Goal: Task Accomplishment & Management: Use online tool/utility

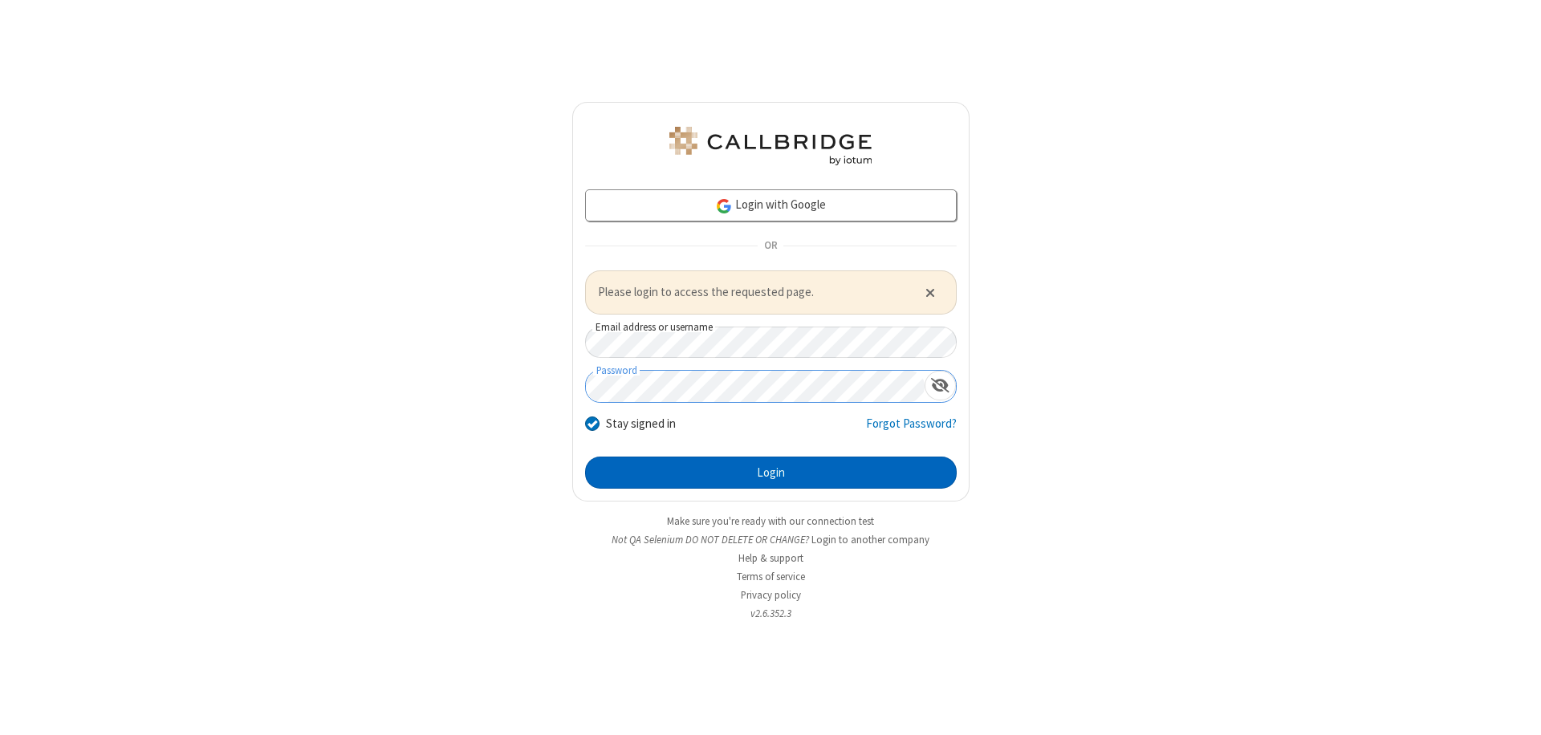
click at [771, 472] on button "Login" at bounding box center [771, 473] width 372 height 32
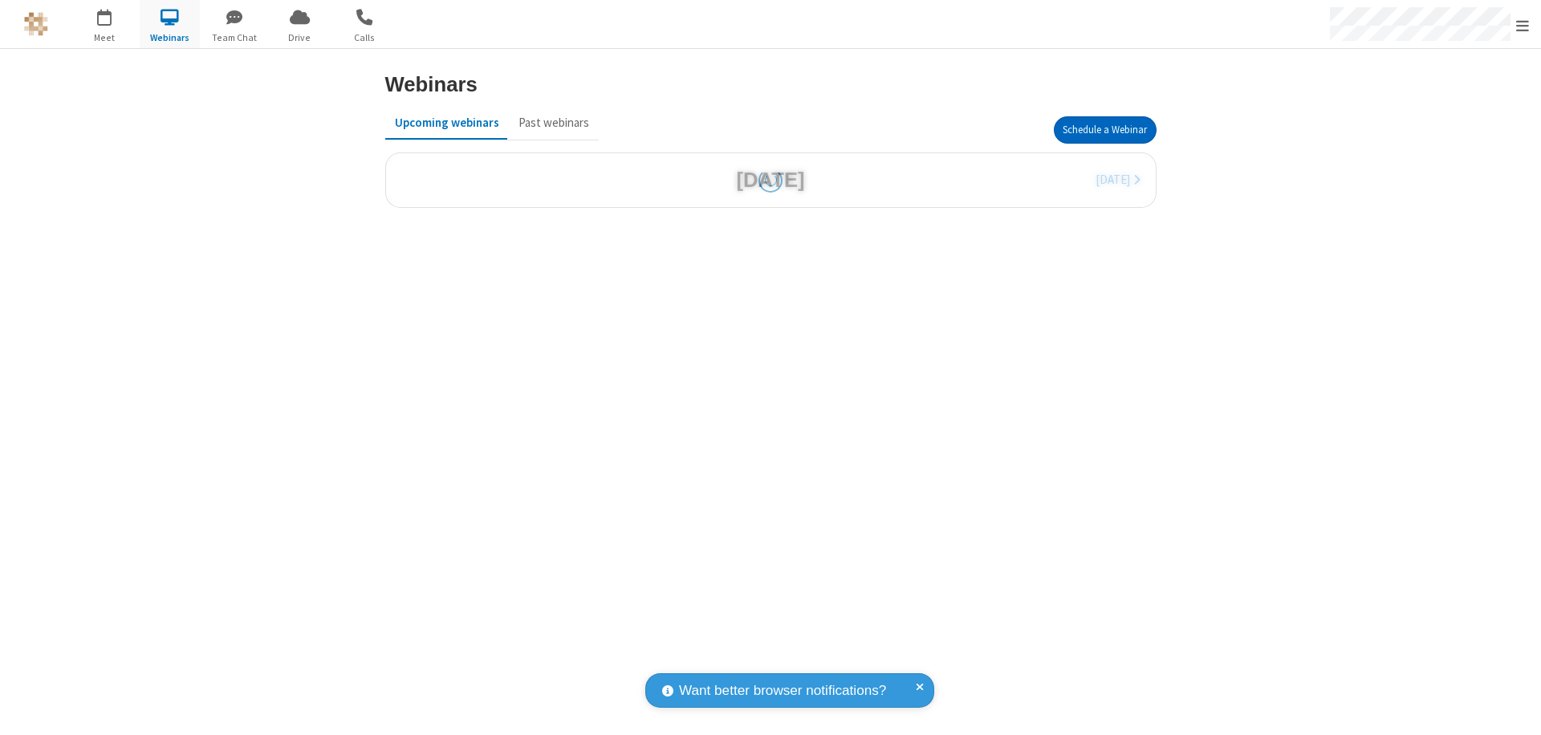
click at [1105, 130] on button "Schedule a Webinar" at bounding box center [1105, 129] width 103 height 27
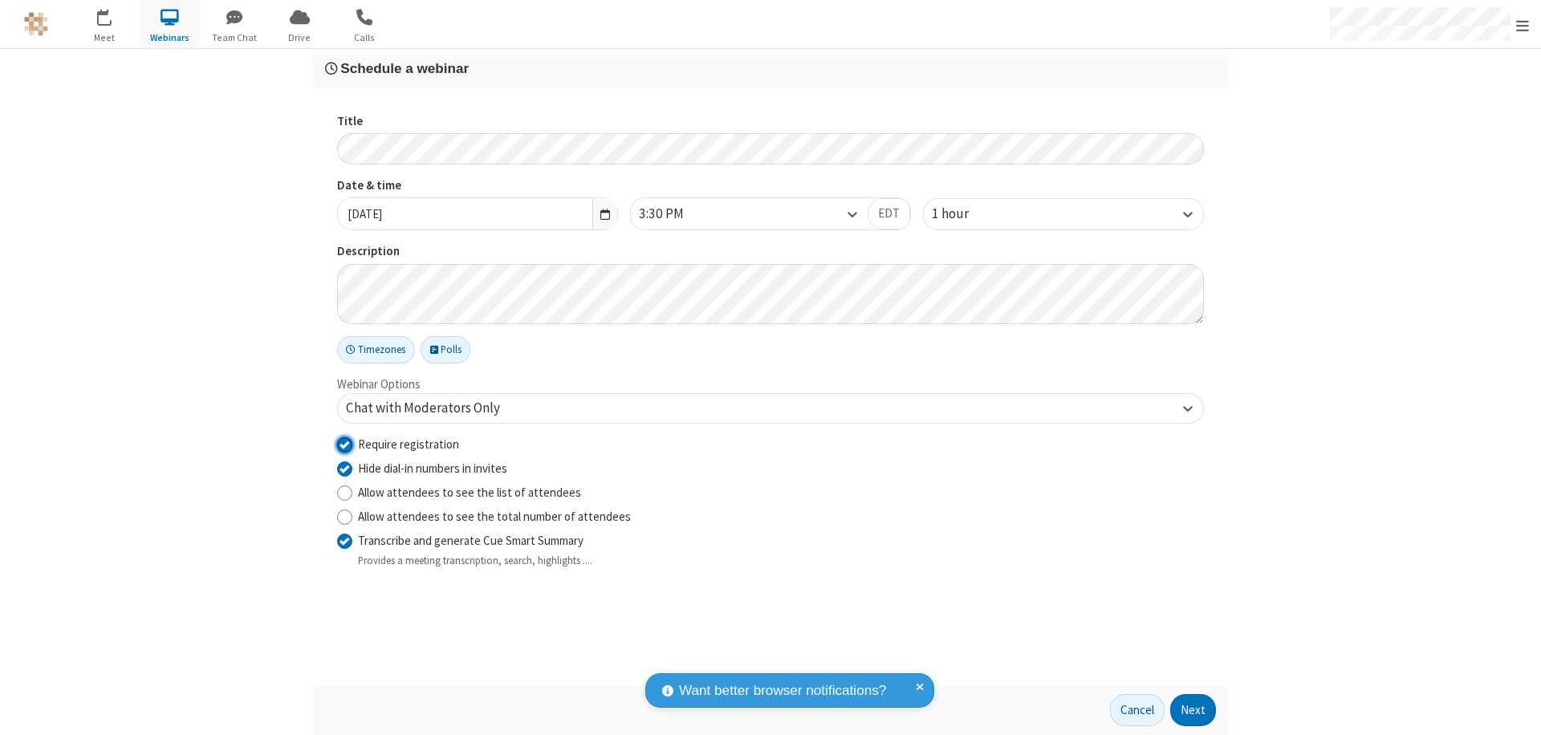
click at [344, 444] on input "Require registration" at bounding box center [344, 444] width 15 height 17
checkbox input "false"
click at [1194, 710] on button "Next" at bounding box center [1194, 710] width 46 height 32
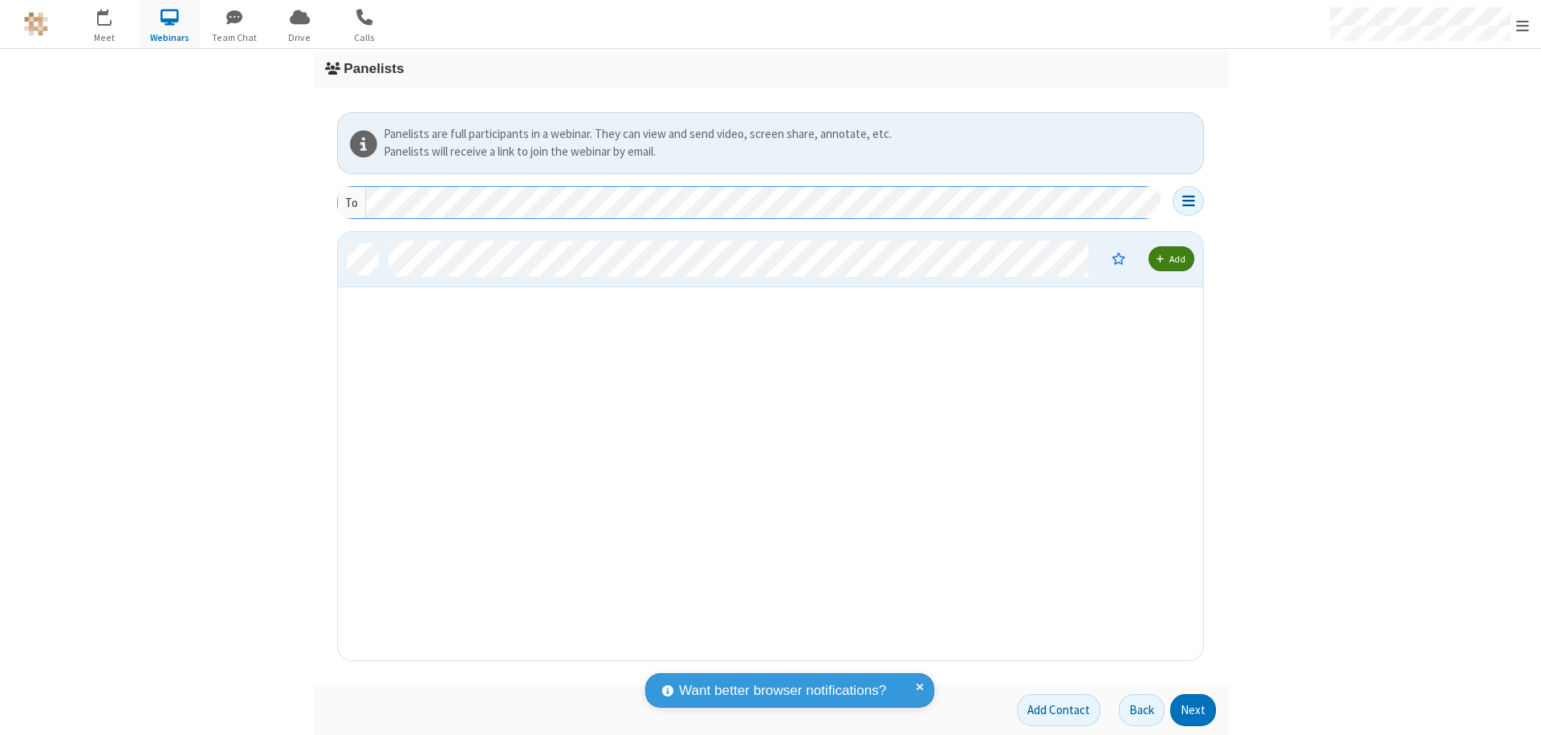
scroll to position [417, 853]
click at [1194, 710] on button "Next" at bounding box center [1194, 710] width 46 height 32
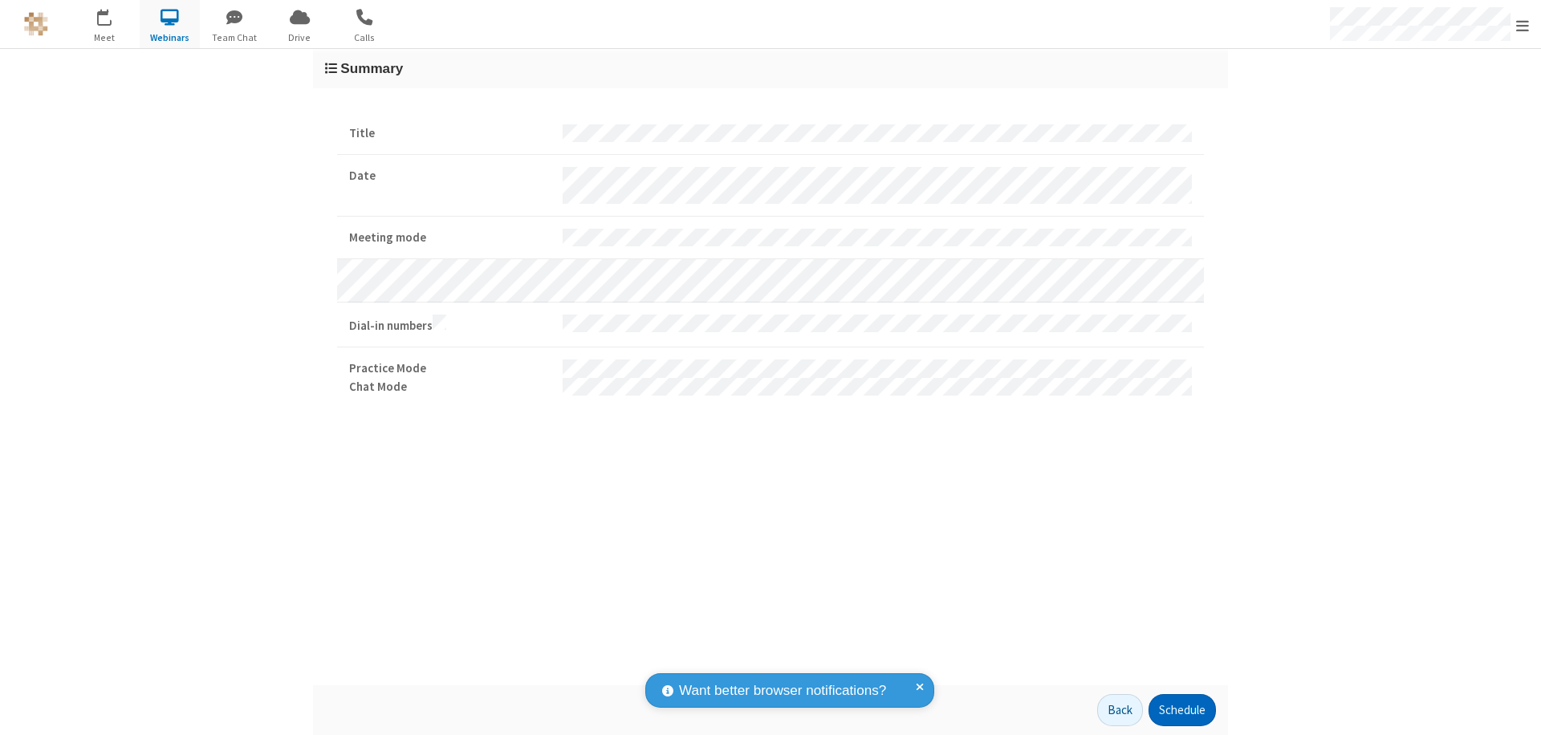
click at [1182, 710] on button "Schedule" at bounding box center [1182, 710] width 67 height 32
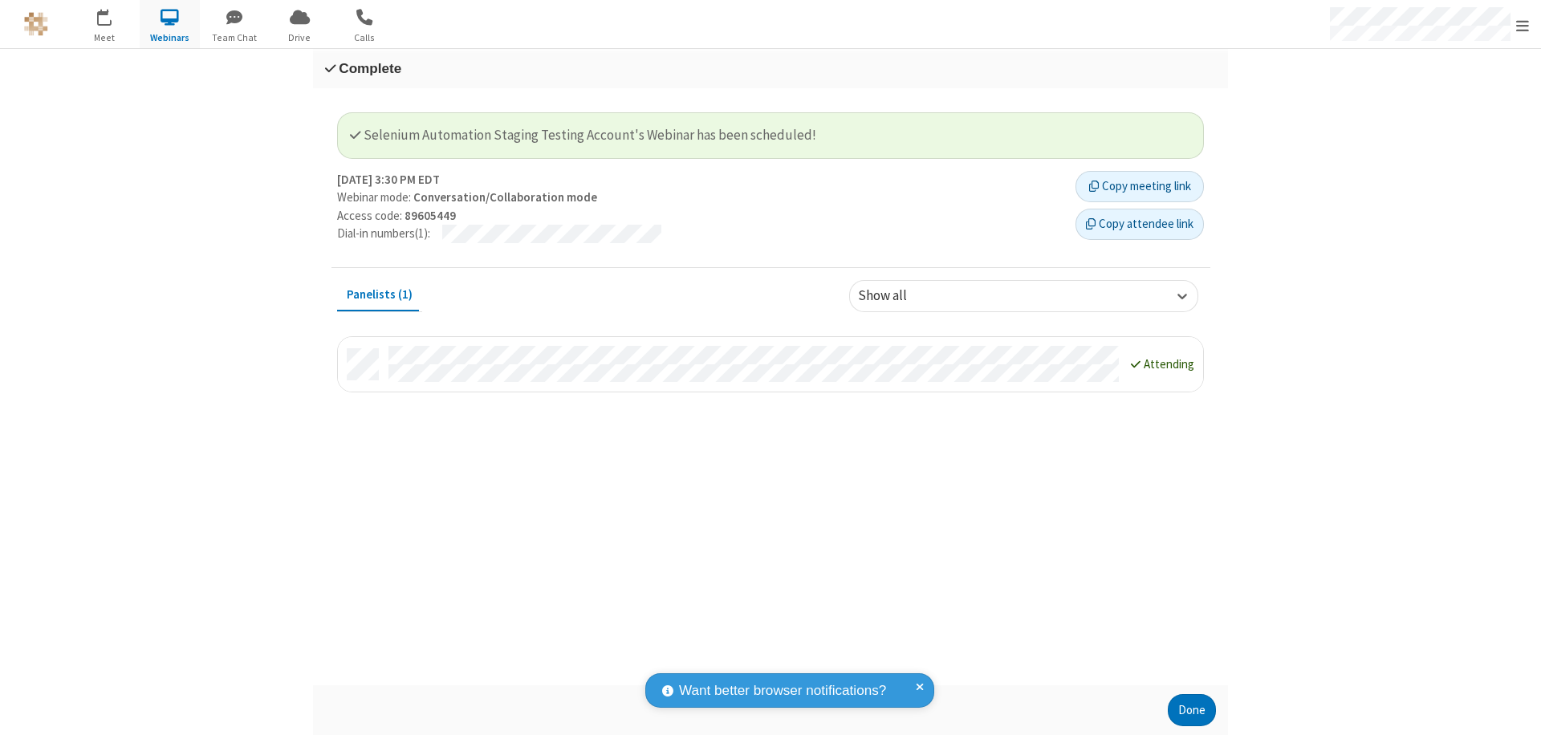
click at [1192, 710] on button "Done" at bounding box center [1192, 710] width 48 height 32
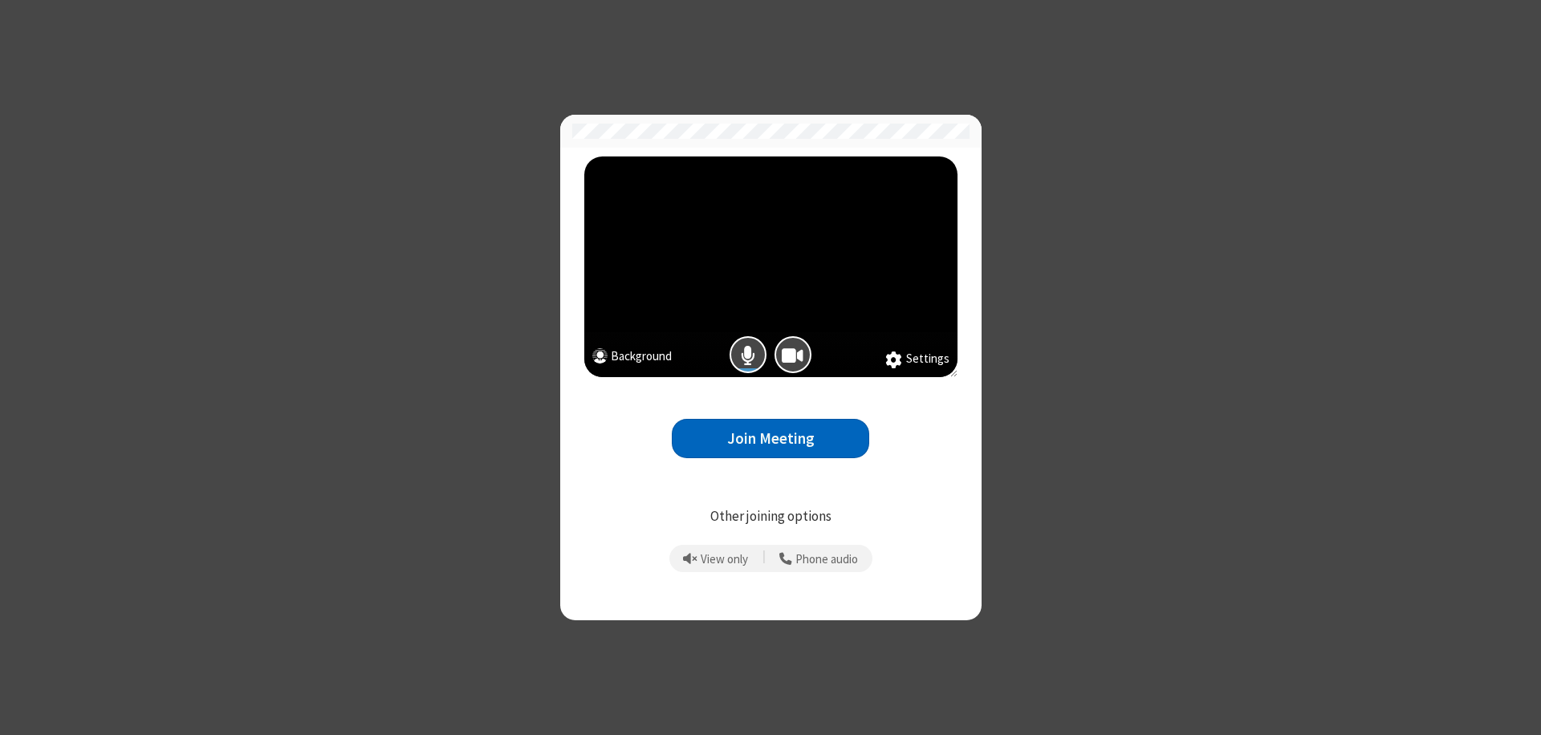
click at [771, 438] on button "Join Meeting" at bounding box center [770, 438] width 197 height 39
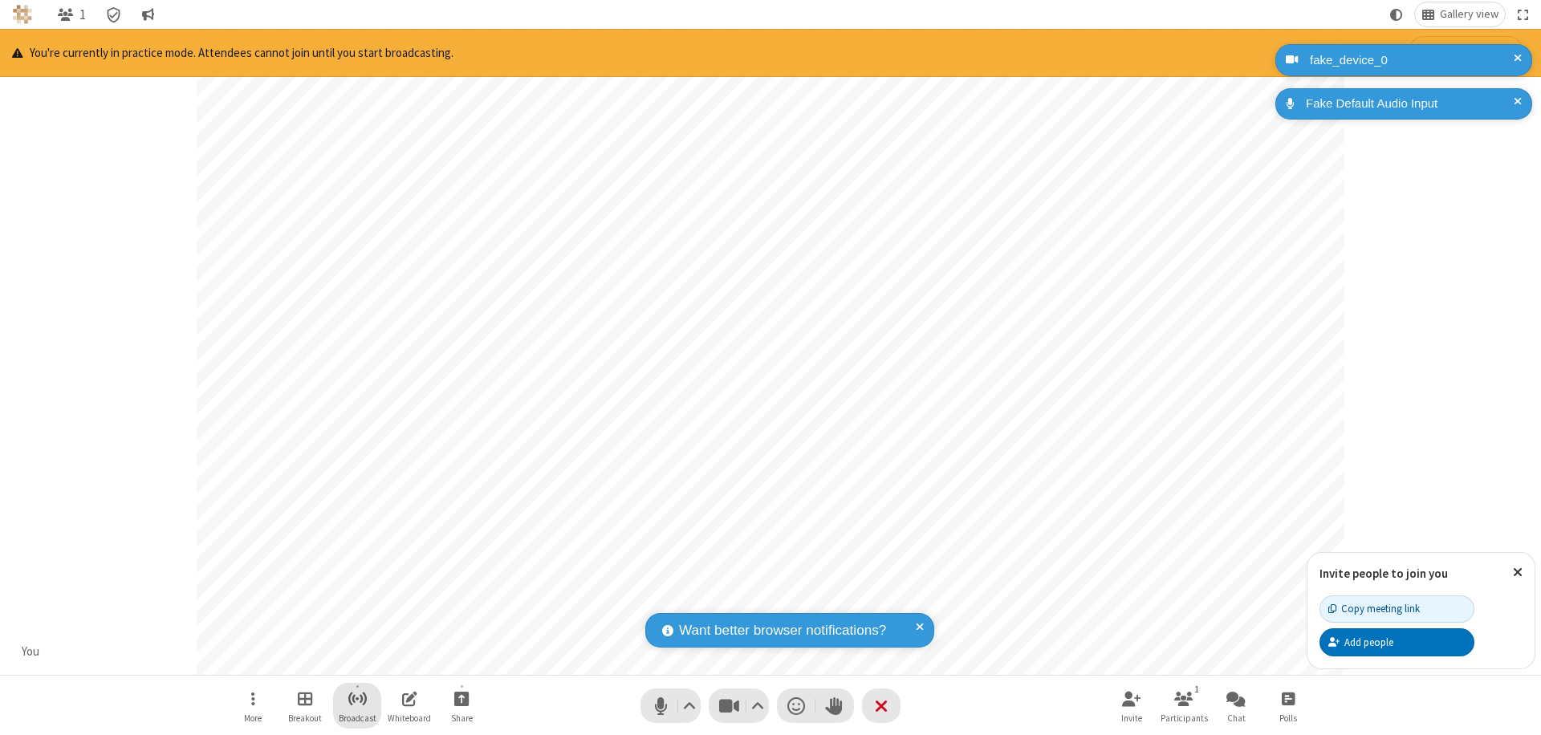
click at [356, 698] on span "Start broadcast" at bounding box center [358, 699] width 20 height 20
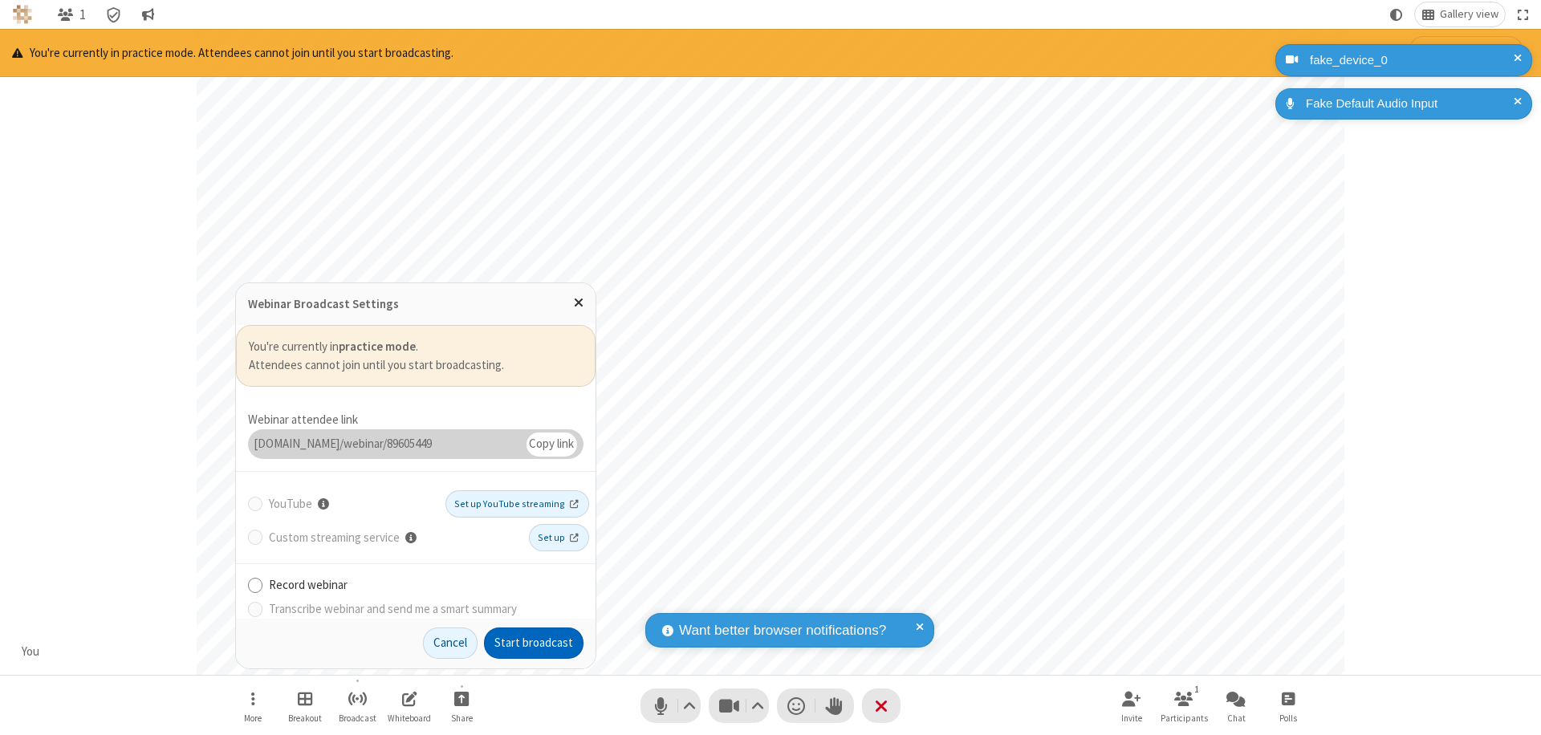
click at [534, 643] on button "Start broadcast" at bounding box center [534, 644] width 100 height 32
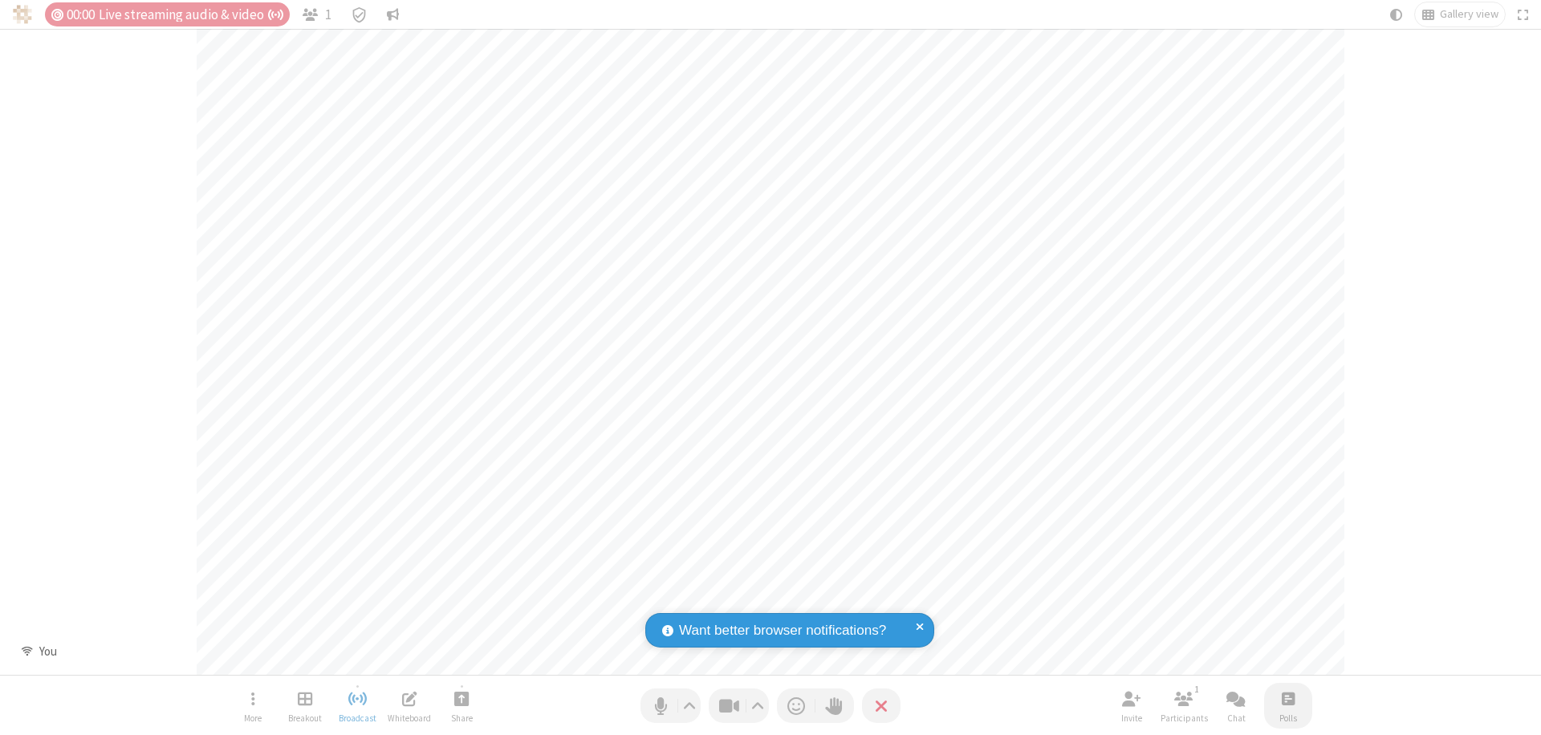
click at [1288, 698] on span "Open poll" at bounding box center [1288, 699] width 13 height 20
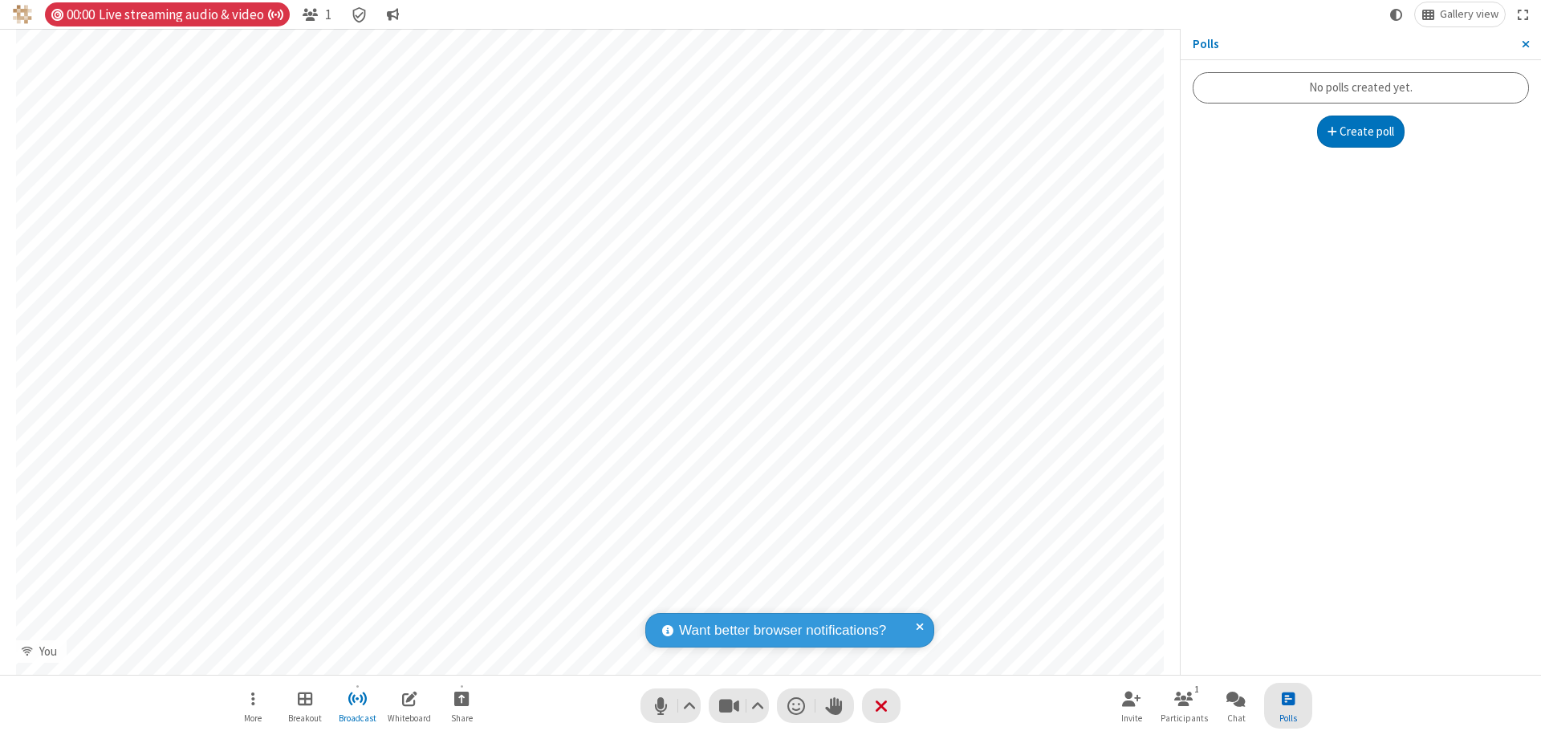
click at [1361, 132] on button "Create poll" at bounding box center [1361, 132] width 88 height 32
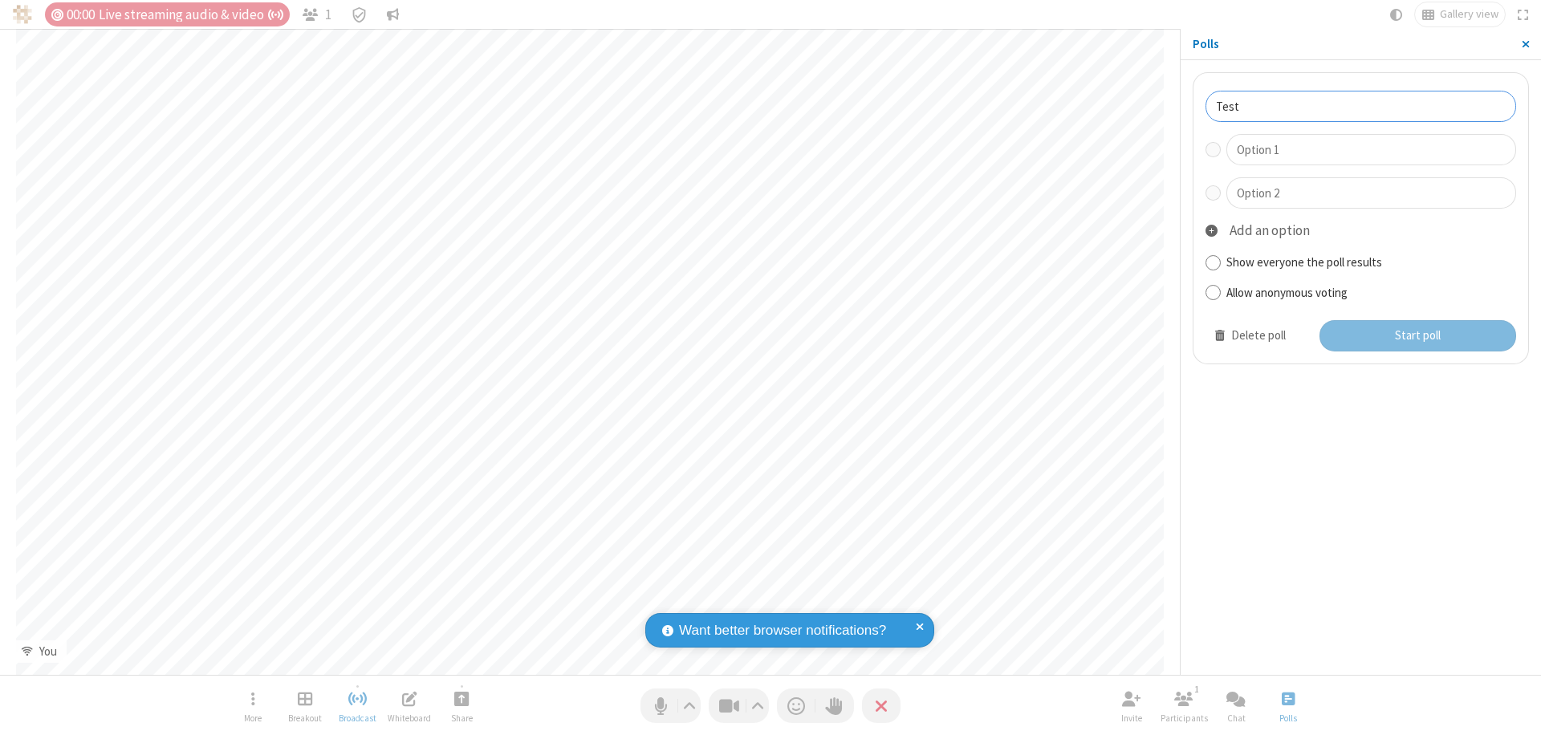
type input "Test"
type input "Yes"
type input "No"
click at [1417, 336] on button "Start poll" at bounding box center [1418, 336] width 197 height 32
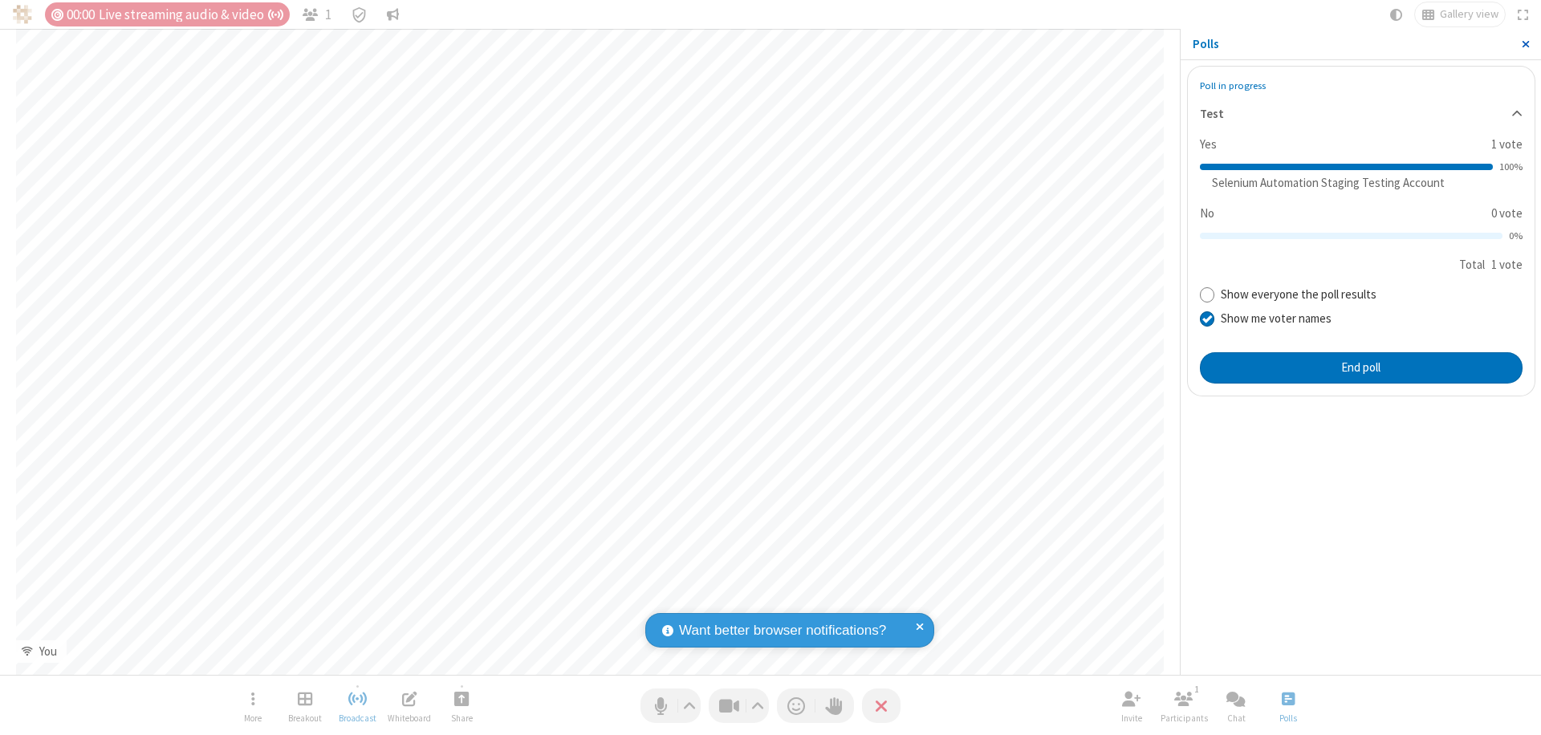
click at [1525, 44] on span "Close sidebar" at bounding box center [1526, 44] width 8 height 13
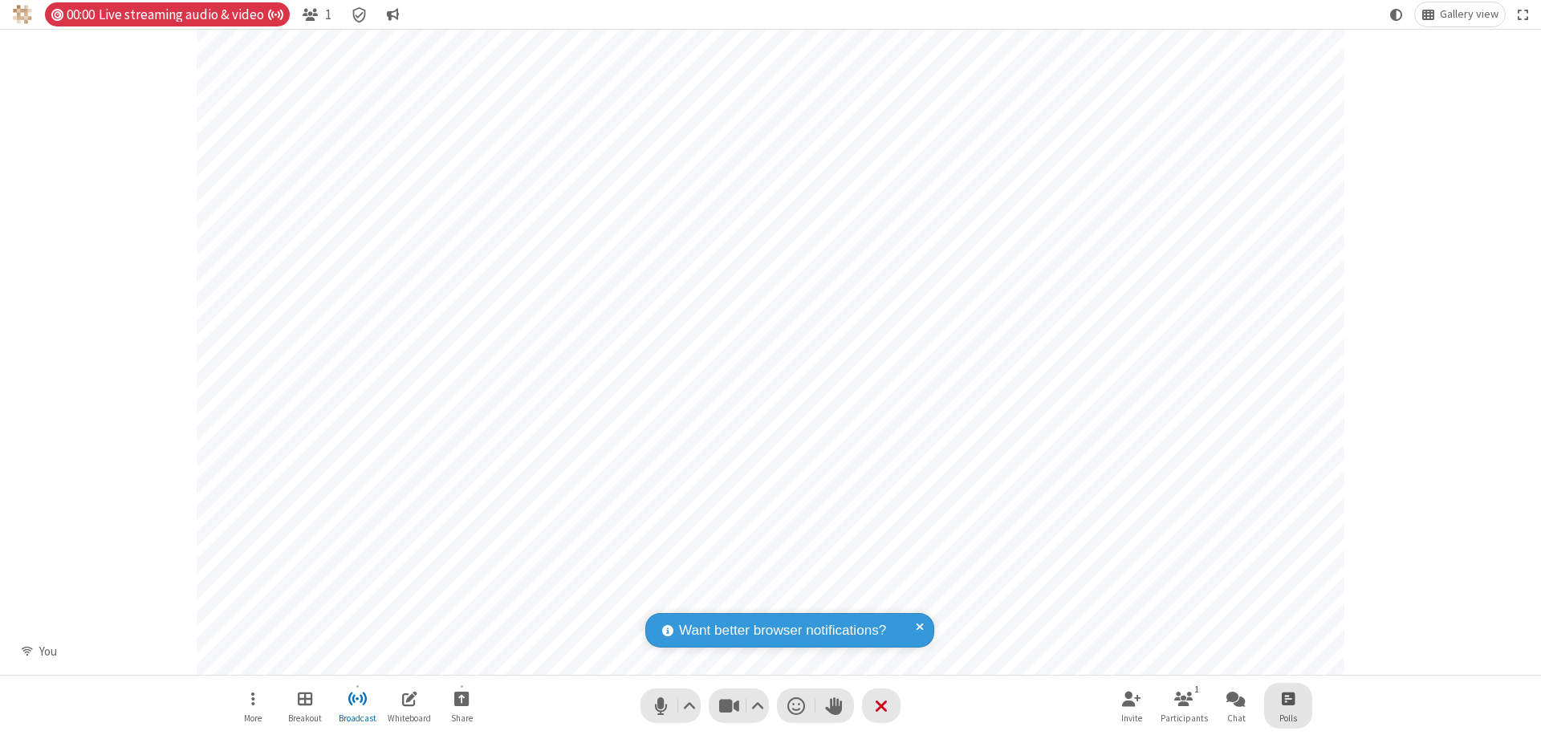
click at [1288, 698] on span "Open poll" at bounding box center [1288, 699] width 13 height 20
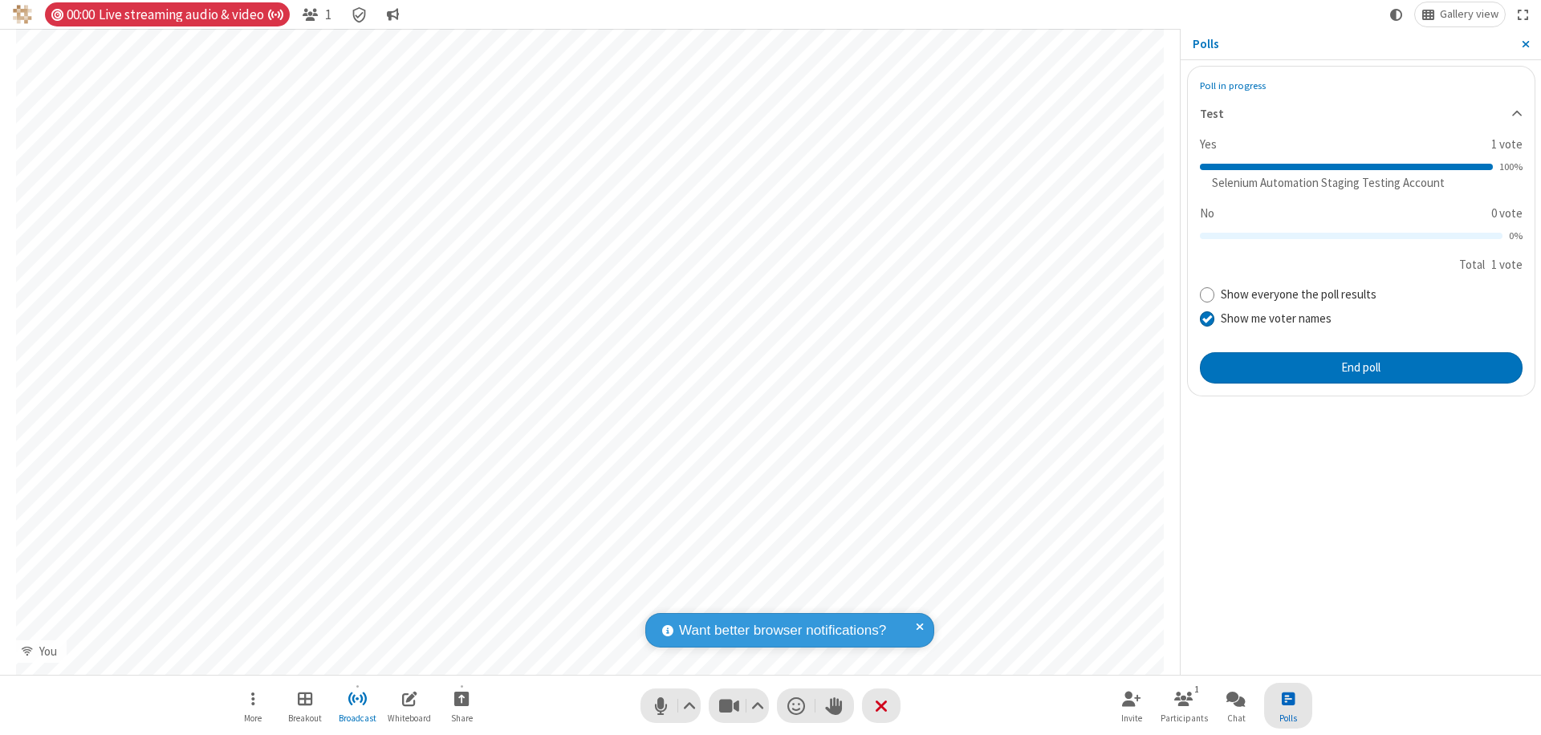
click at [1361, 368] on button "End poll" at bounding box center [1361, 368] width 323 height 32
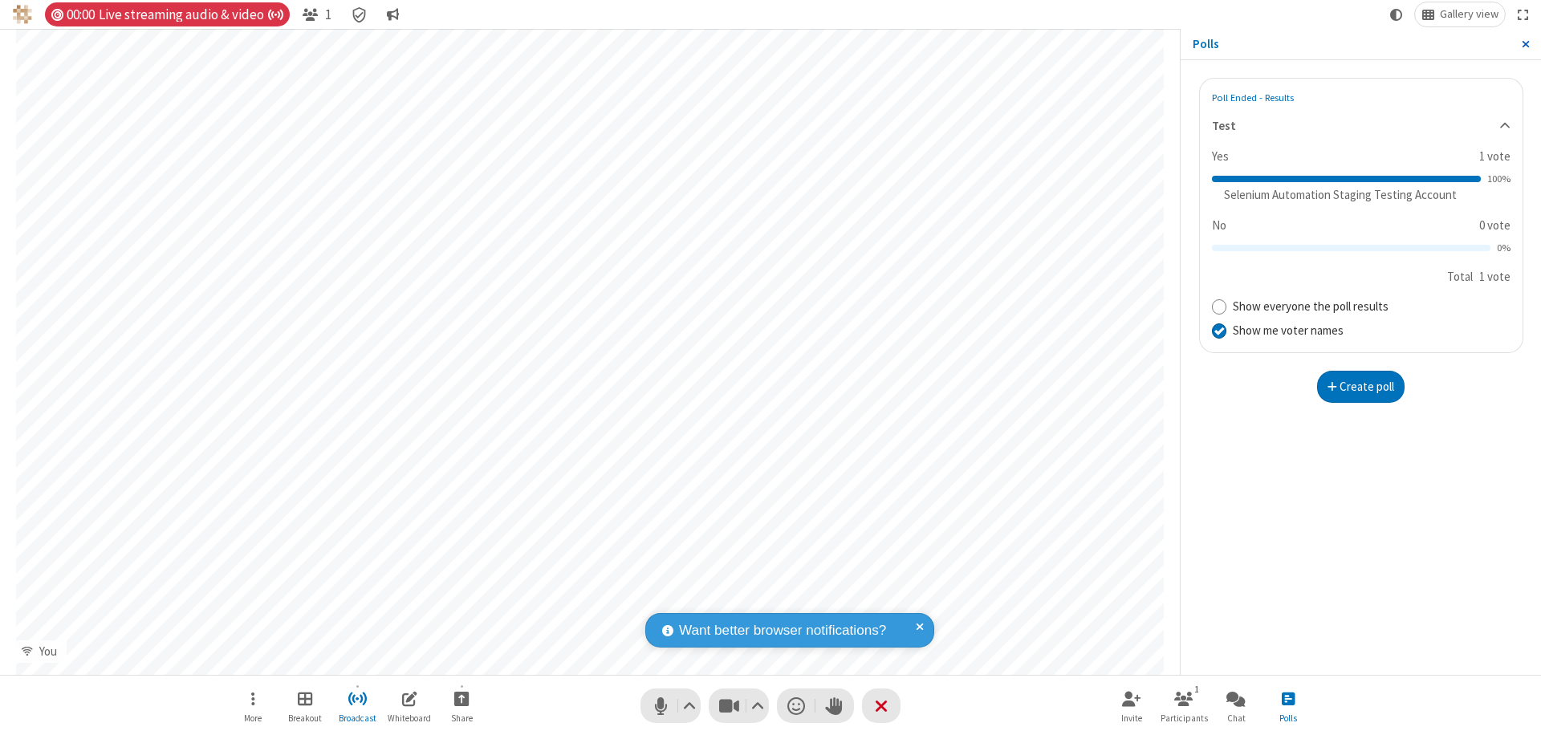
click at [1525, 44] on span "Close sidebar" at bounding box center [1526, 44] width 8 height 13
